Goal: Task Accomplishment & Management: Complete application form

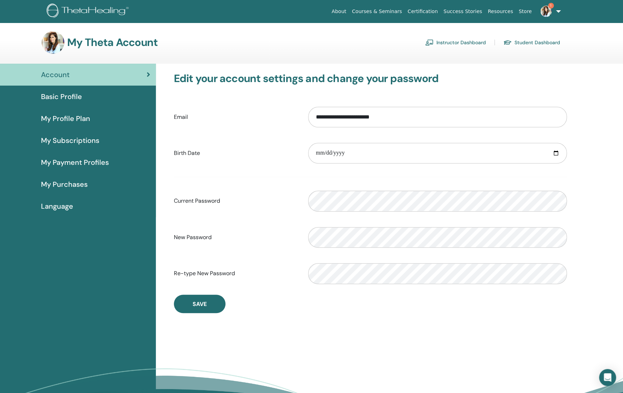
click at [441, 42] on link "Instructor Dashboard" at bounding box center [455, 42] width 61 height 11
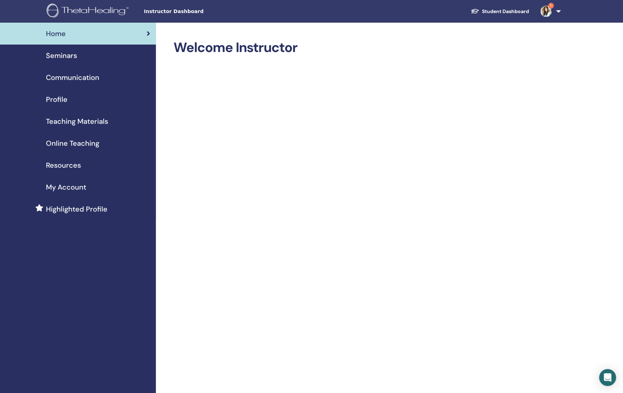
click at [59, 61] on link "Seminars" at bounding box center [78, 56] width 156 height 22
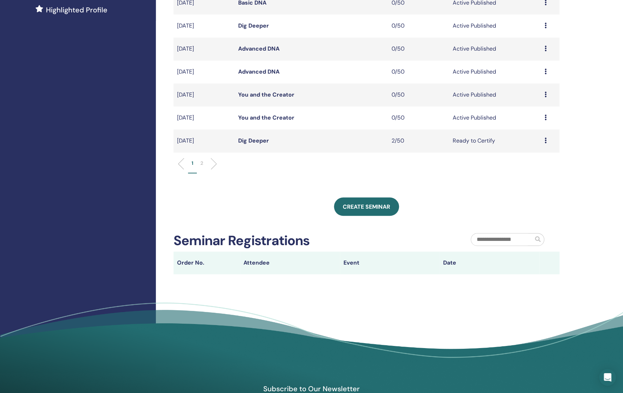
scroll to position [216, 0]
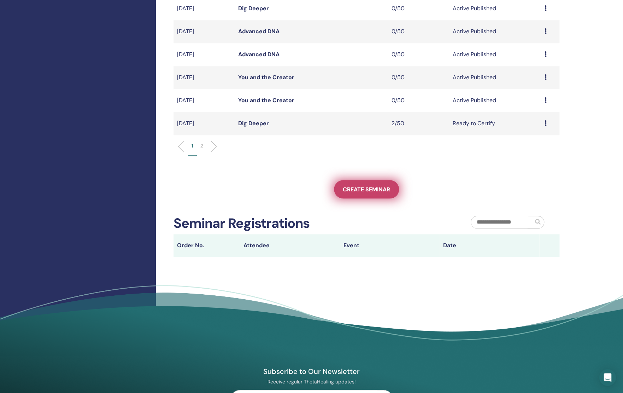
click at [350, 186] on span "Create seminar" at bounding box center [366, 189] width 47 height 7
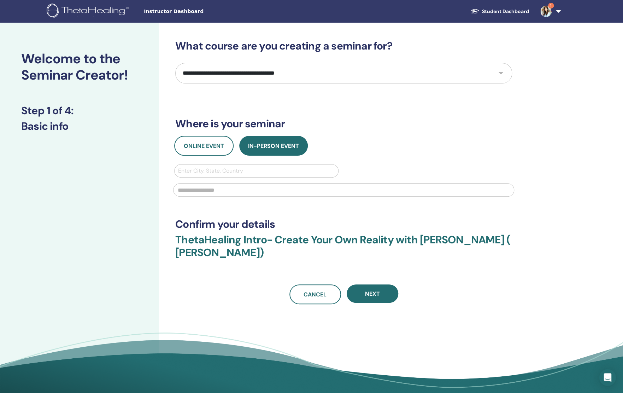
select select "*"
click option "*********" at bounding box center [0, 0] width 0 height 0
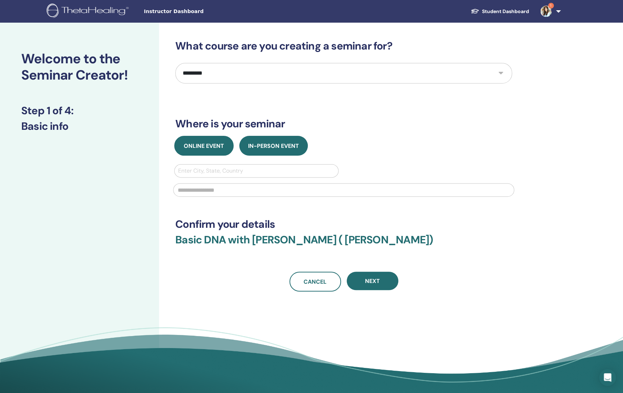
click at [200, 148] on span "Online Event" at bounding box center [204, 145] width 40 height 7
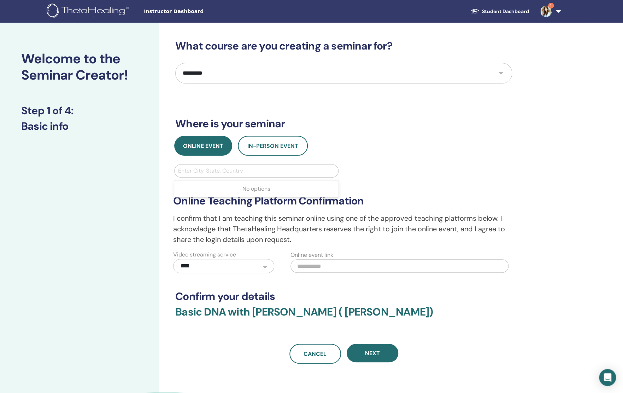
click at [217, 173] on div at bounding box center [256, 171] width 157 height 10
type input "**********"
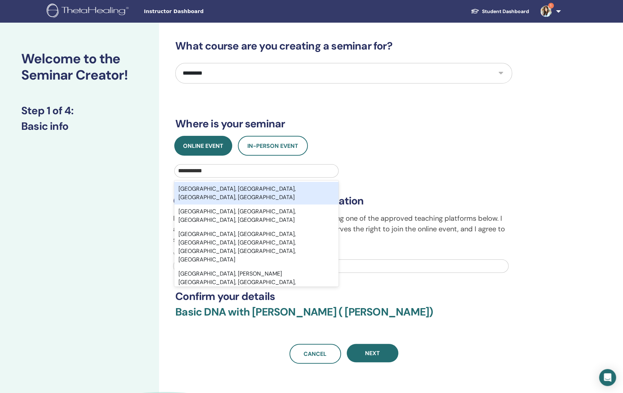
click at [219, 191] on div "Makati City, Metro Manila, National Capital Region, PHL" at bounding box center [256, 193] width 164 height 23
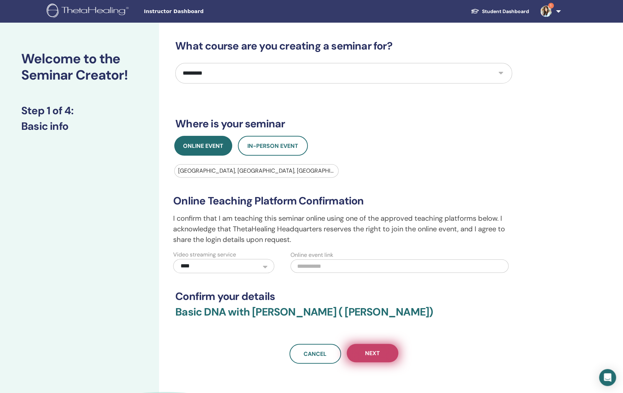
click at [368, 354] on span "Next" at bounding box center [372, 352] width 15 height 7
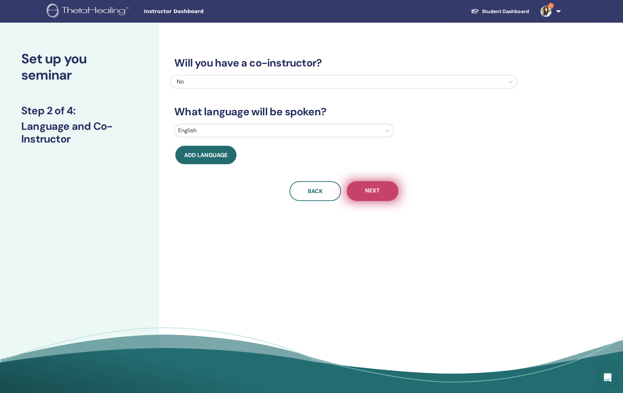
click at [383, 193] on button "Next" at bounding box center [373, 191] width 52 height 20
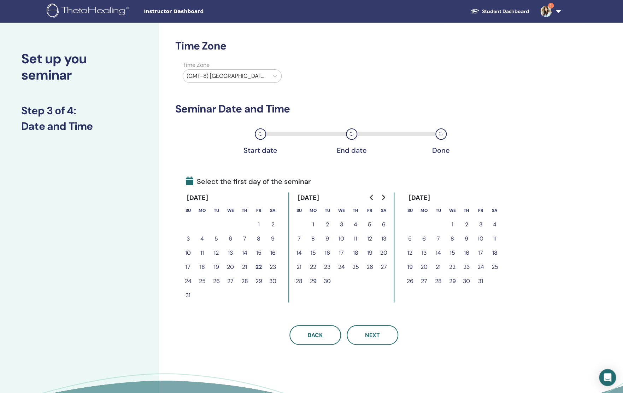
click at [226, 78] on div at bounding box center [226, 76] width 78 height 10
type input "******"
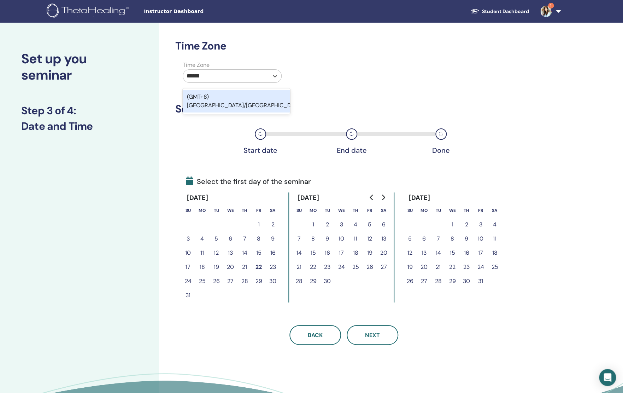
click at [237, 96] on div "(GMT+8) Asia/Manila" at bounding box center [236, 101] width 107 height 23
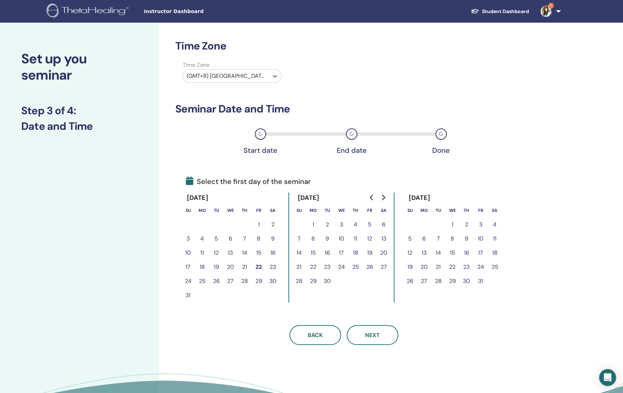
click at [274, 268] on button "23" at bounding box center [273, 267] width 14 height 14
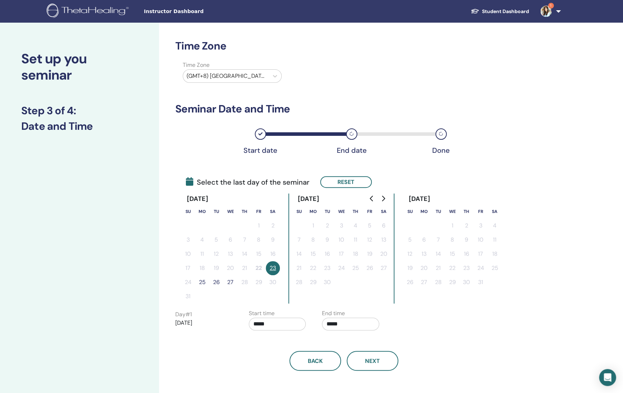
click at [200, 285] on button "25" at bounding box center [202, 282] width 14 height 14
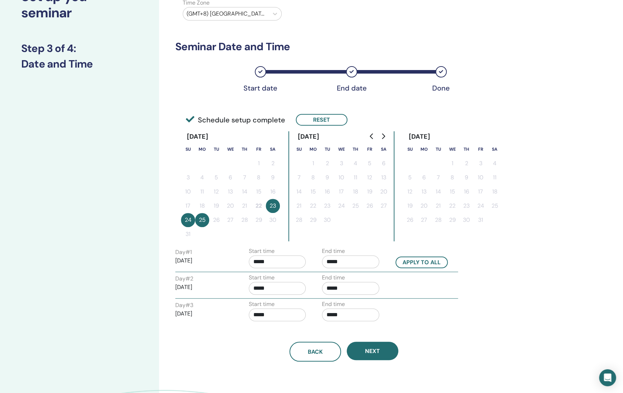
scroll to position [111, 0]
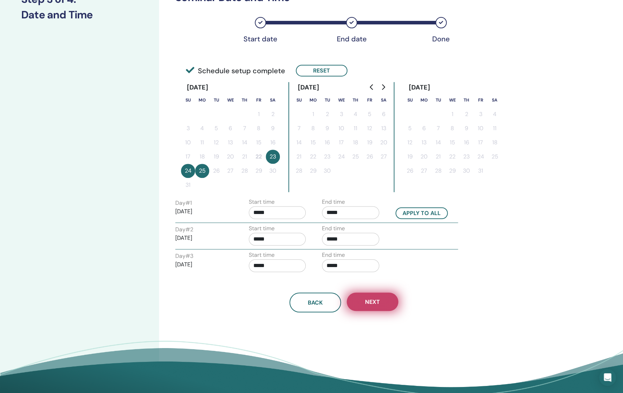
click at [370, 300] on span "Next" at bounding box center [372, 301] width 15 height 7
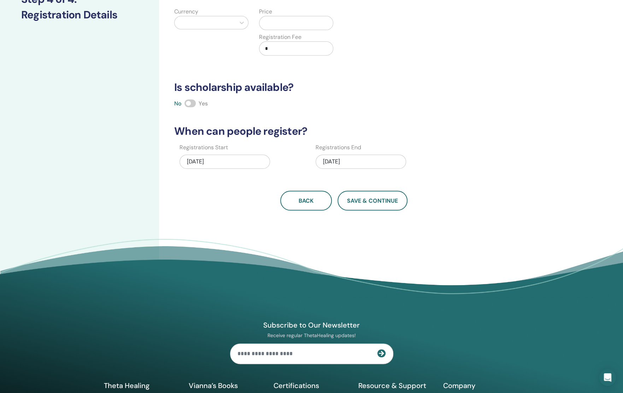
scroll to position [0, 0]
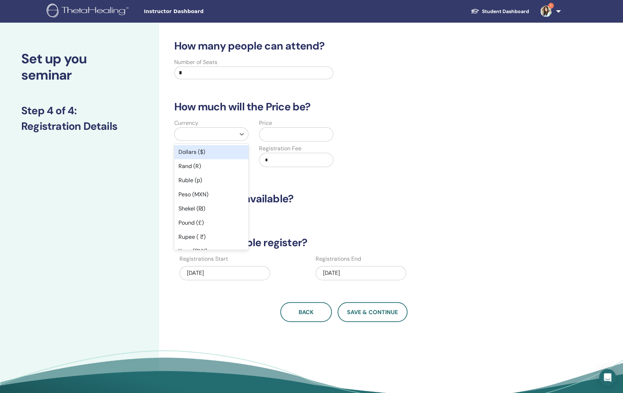
click at [226, 136] on div at bounding box center [205, 134] width 54 height 10
click at [201, 156] on div "Dollars ($)" at bounding box center [211, 152] width 74 height 14
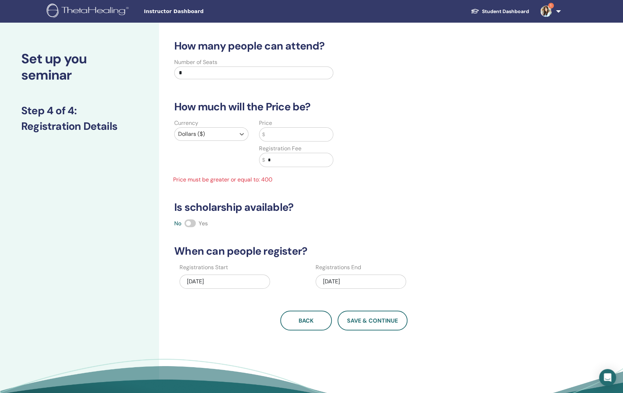
click at [271, 136] on input "text" at bounding box center [299, 134] width 68 height 13
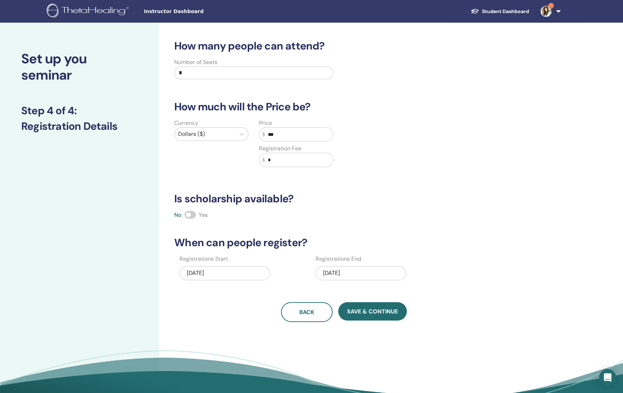
type input "***"
click at [403, 191] on div "How many people can attend? Number of Seats * How much will the Price be? Curre…" at bounding box center [343, 181] width 347 height 282
click at [355, 307] on button "Save & Continue" at bounding box center [372, 311] width 69 height 18
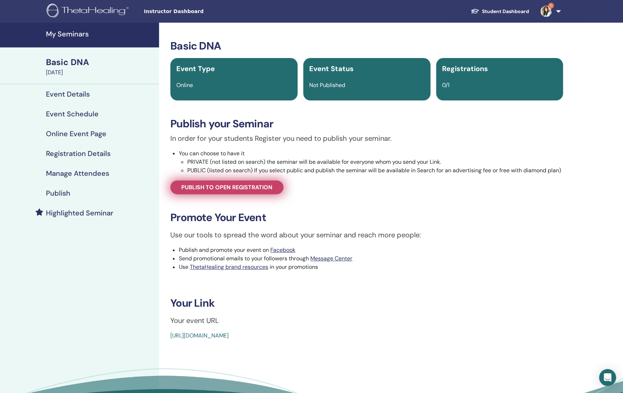
click at [225, 194] on link "Publish to open registration" at bounding box center [226, 187] width 113 height 14
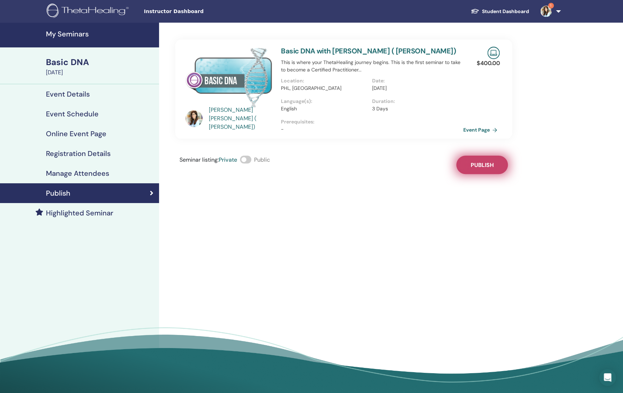
click at [475, 162] on span "Publish" at bounding box center [482, 164] width 23 height 7
click at [470, 131] on link "Event Page" at bounding box center [482, 129] width 37 height 11
click at [71, 34] on h4 "My Seminars" at bounding box center [100, 34] width 109 height 8
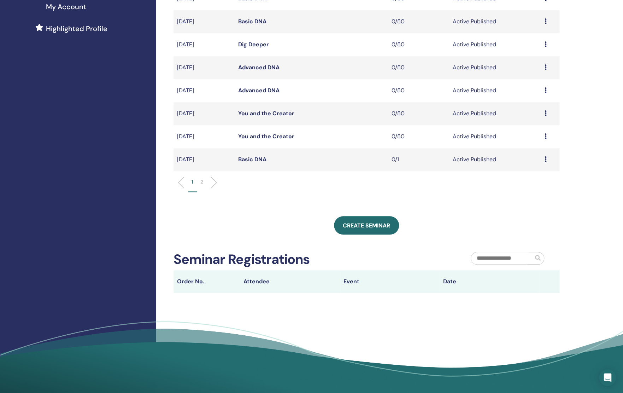
scroll to position [229, 0]
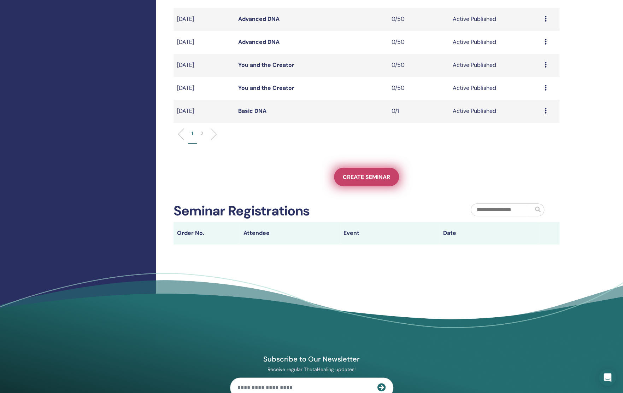
click at [351, 175] on span "Create seminar" at bounding box center [366, 176] width 47 height 7
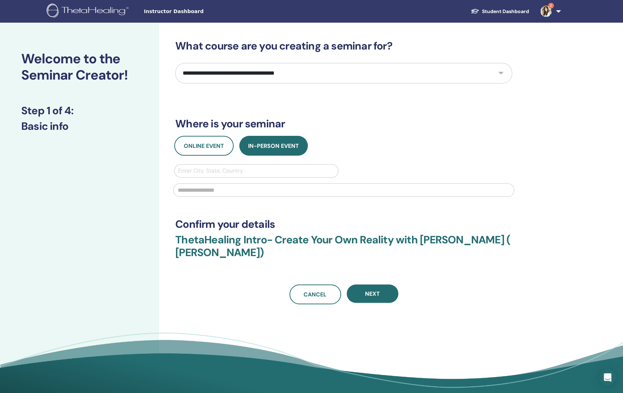
select select "**"
click option "**********" at bounding box center [0, 0] width 0 height 0
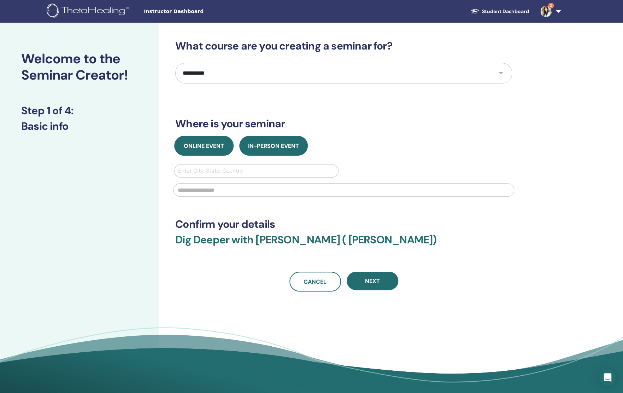
click at [206, 143] on span "Online Event" at bounding box center [204, 145] width 40 height 7
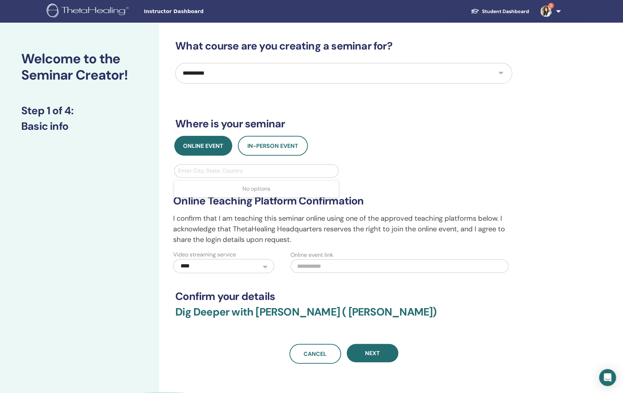
click at [260, 175] on div at bounding box center [256, 171] width 157 height 10
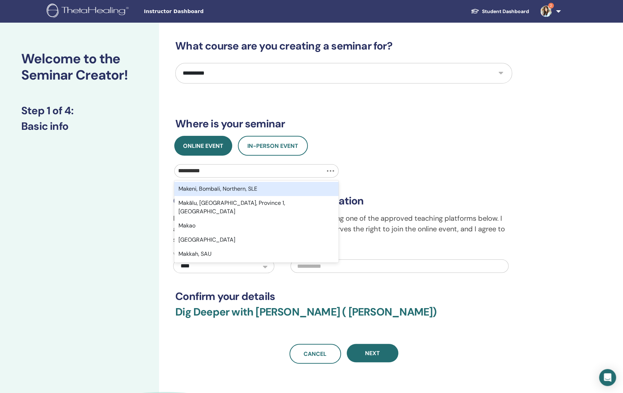
type input "**********"
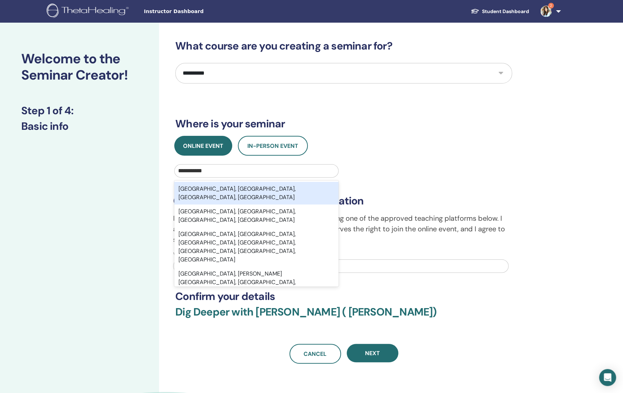
click at [271, 188] on div "Makati City, Metro Manila, National Capital Region, PHL" at bounding box center [256, 193] width 164 height 23
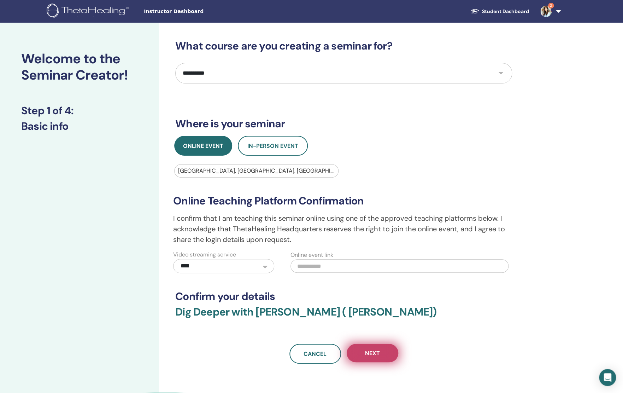
click at [375, 355] on span "Next" at bounding box center [372, 352] width 15 height 7
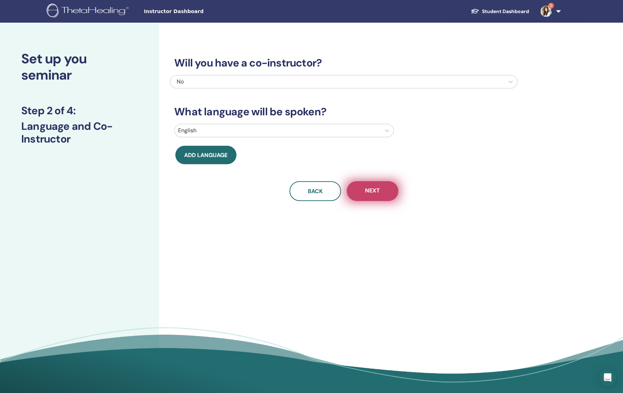
click at [373, 185] on button "Next" at bounding box center [373, 191] width 52 height 20
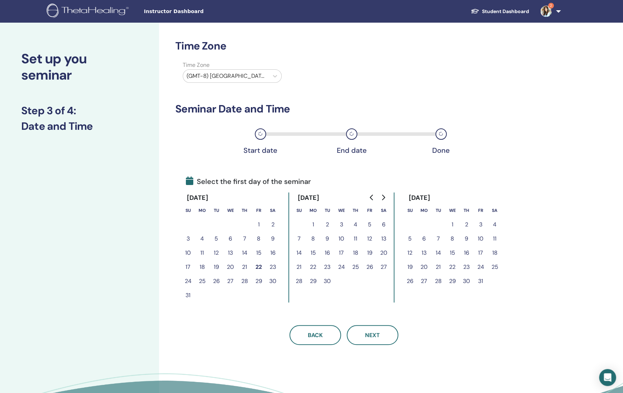
click at [274, 267] on button "23" at bounding box center [273, 267] width 14 height 14
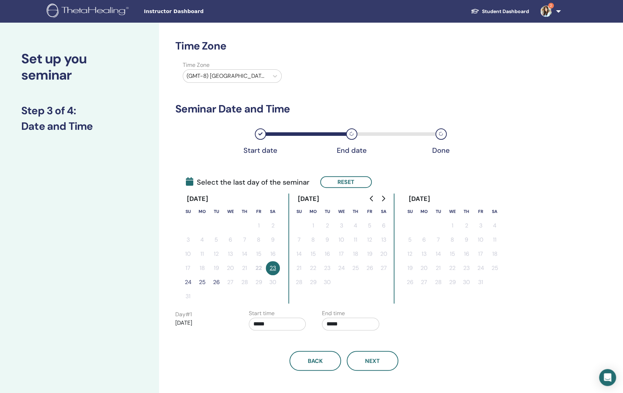
click at [191, 283] on button "24" at bounding box center [188, 282] width 14 height 14
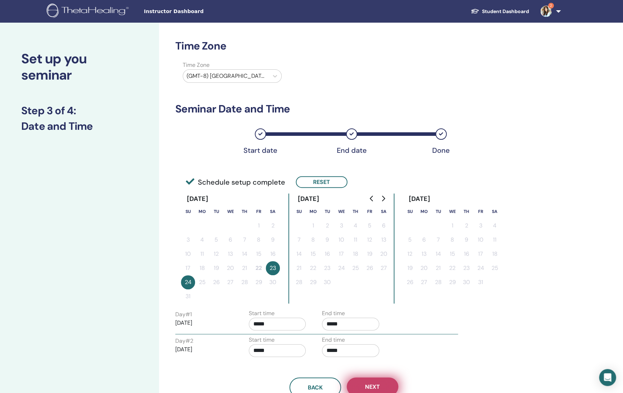
click at [378, 378] on button "Next" at bounding box center [373, 386] width 52 height 18
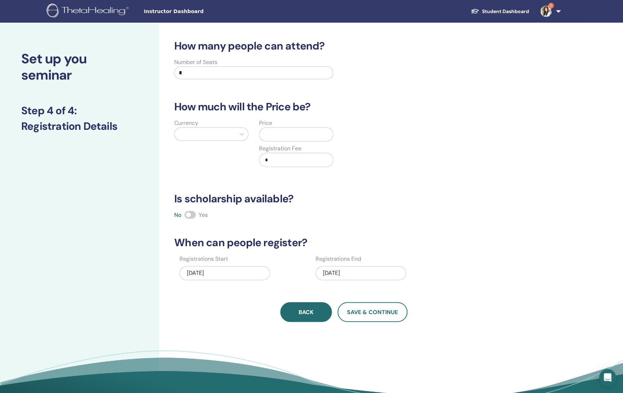
click at [297, 307] on button "Back" at bounding box center [306, 312] width 52 height 20
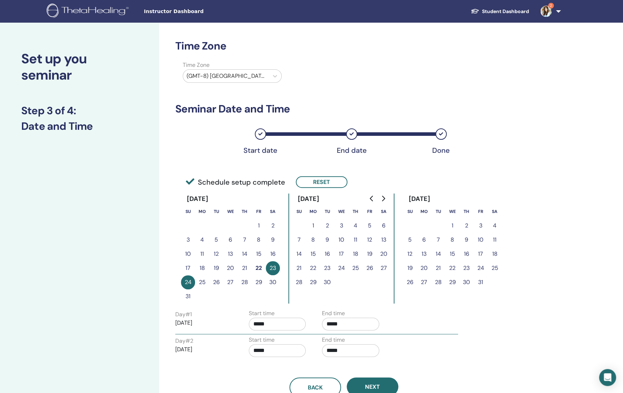
click at [217, 73] on div at bounding box center [226, 76] width 78 height 10
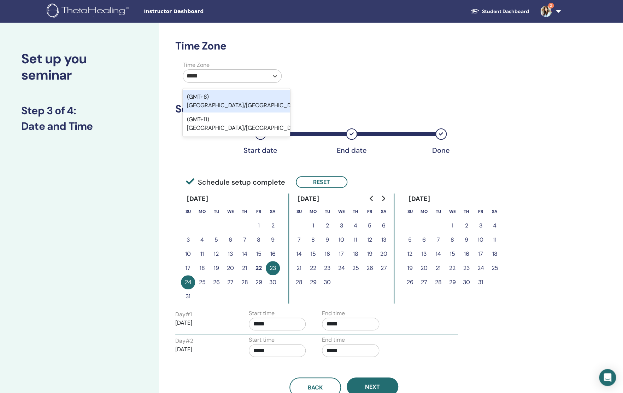
type input "******"
click at [239, 100] on div "(GMT+8) Asia/Manila" at bounding box center [236, 101] width 107 height 23
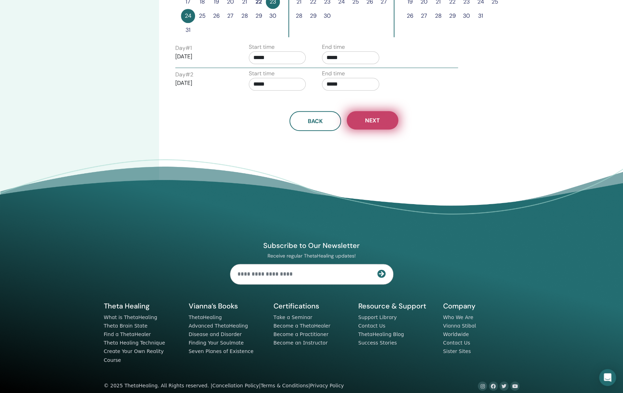
click at [385, 122] on button "Next" at bounding box center [373, 120] width 52 height 18
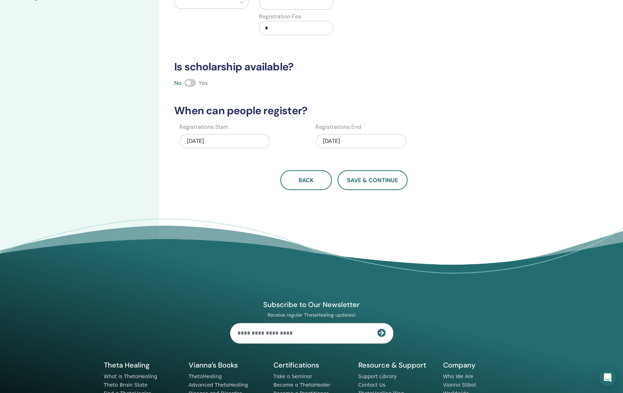
scroll to position [8, 0]
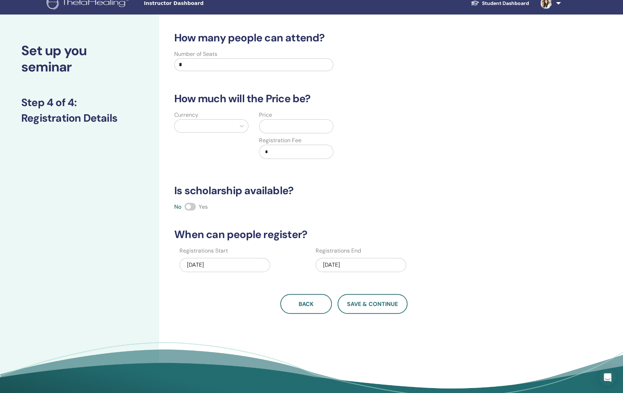
click at [205, 59] on input "*" at bounding box center [253, 64] width 159 height 13
type input "*"
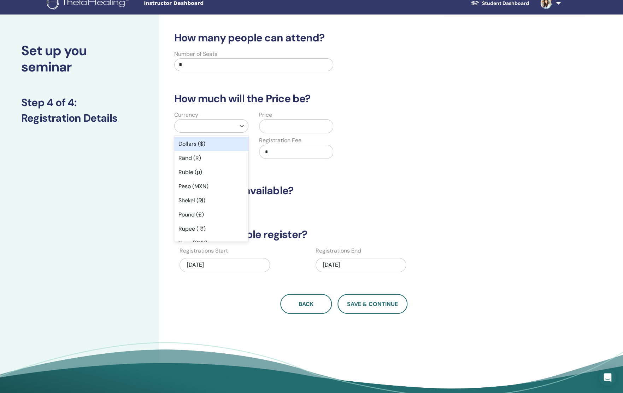
click at [207, 129] on div at bounding box center [205, 126] width 54 height 10
click at [201, 143] on div "Dollars ($)" at bounding box center [211, 144] width 74 height 14
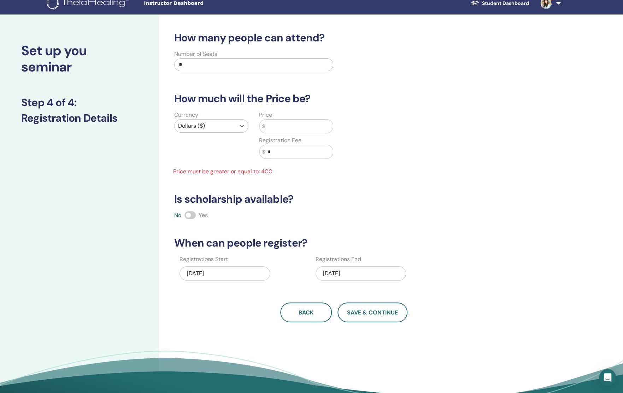
click at [322, 128] on input "text" at bounding box center [299, 125] width 68 height 13
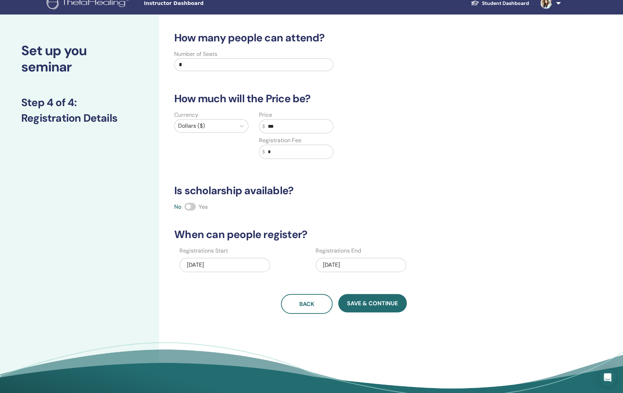
type input "***"
click at [490, 164] on div "Currency Dollars ($) Price $ *** Registration Fee $ *" at bounding box center [338, 139] width 347 height 57
click at [370, 261] on div "08/24/2025" at bounding box center [361, 265] width 90 height 14
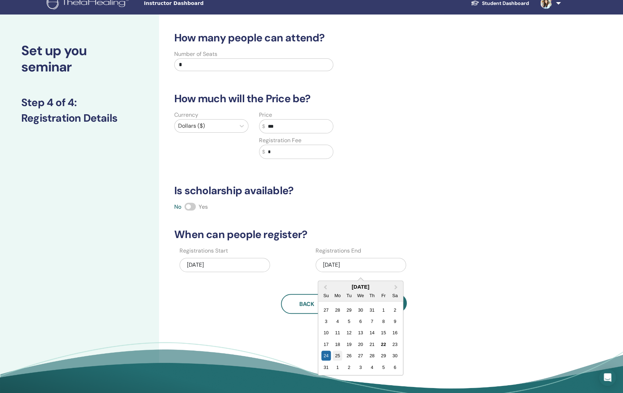
click at [340, 355] on div "25" at bounding box center [338, 356] width 10 height 10
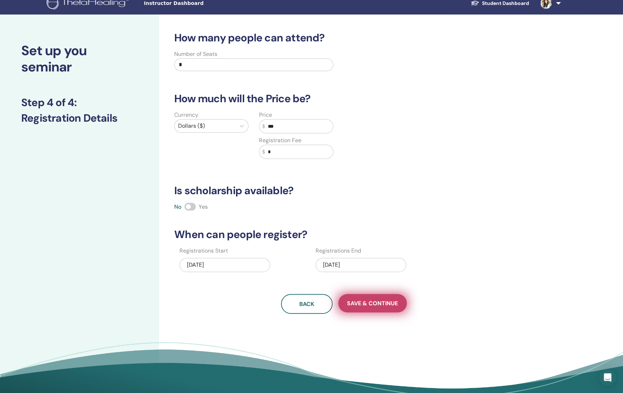
click at [366, 298] on button "Save & Continue" at bounding box center [372, 303] width 69 height 18
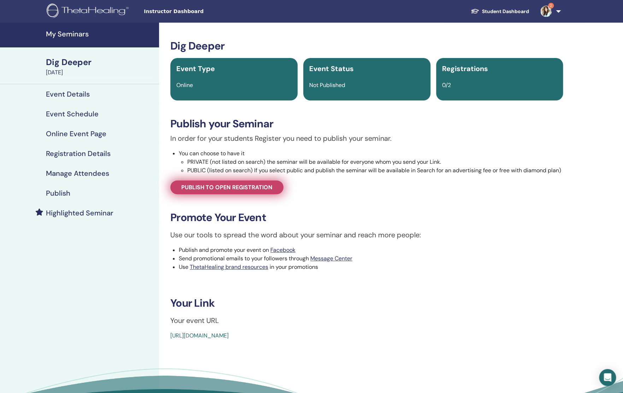
click at [253, 194] on link "Publish to open registration" at bounding box center [226, 187] width 113 height 14
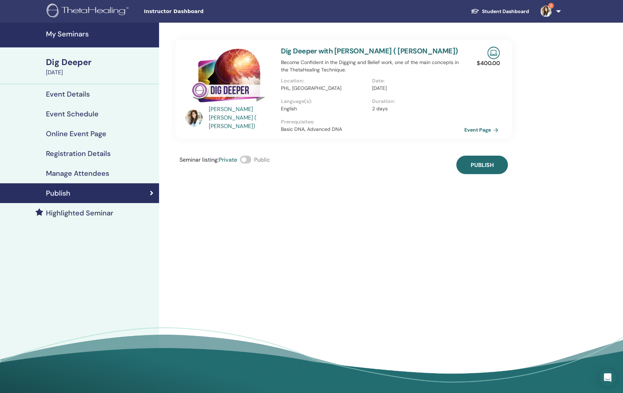
click at [476, 130] on link "Event Page" at bounding box center [482, 129] width 37 height 11
click at [474, 169] on button "Publish" at bounding box center [482, 165] width 52 height 18
